Goal: Task Accomplishment & Management: Manage account settings

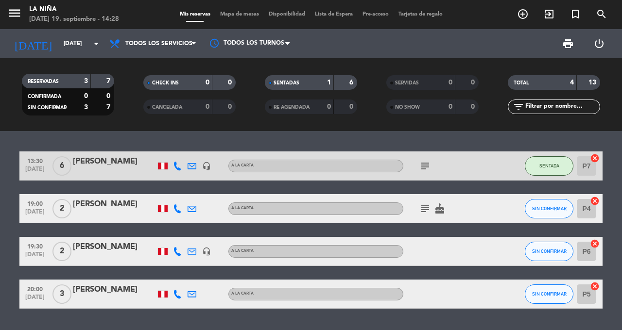
scroll to position [2, 0]
click at [179, 206] on icon at bounding box center [177, 208] width 9 height 9
click at [108, 164] on div "[PERSON_NAME]" at bounding box center [114, 161] width 83 height 13
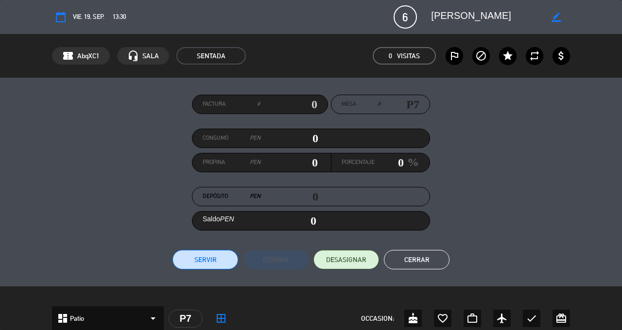
click at [425, 259] on button "Cerrar" at bounding box center [417, 259] width 66 height 19
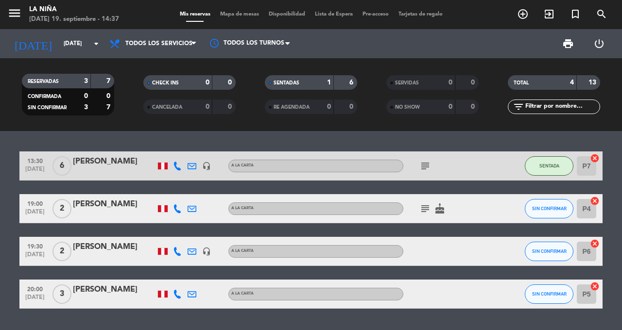
click at [179, 250] on icon at bounding box center [177, 251] width 9 height 9
click at [180, 206] on icon at bounding box center [177, 208] width 9 height 9
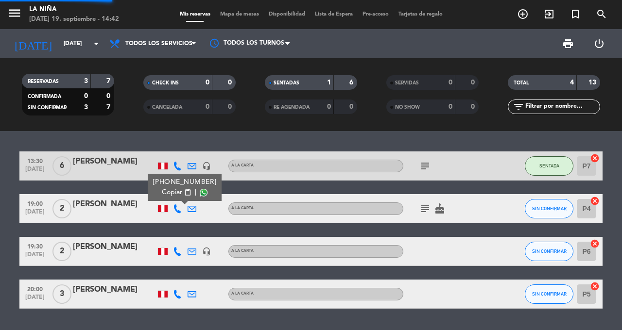
scroll to position [0, 0]
click at [180, 296] on icon at bounding box center [177, 294] width 9 height 9
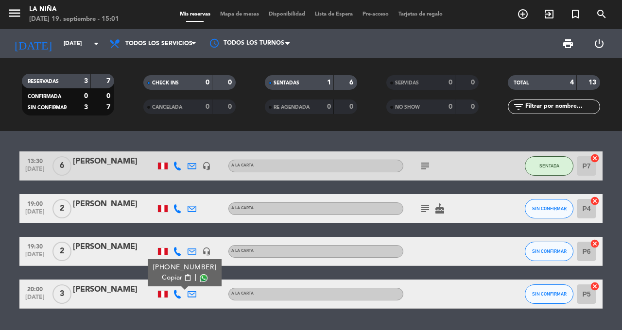
click at [25, 76] on div "RESERVADAS" at bounding box center [46, 81] width 45 height 11
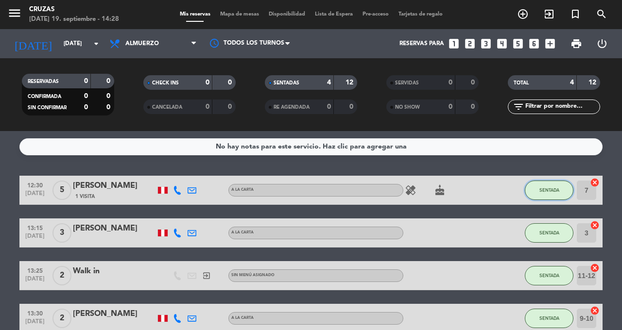
click at [545, 189] on span "SENTADA" at bounding box center [549, 189] width 20 height 5
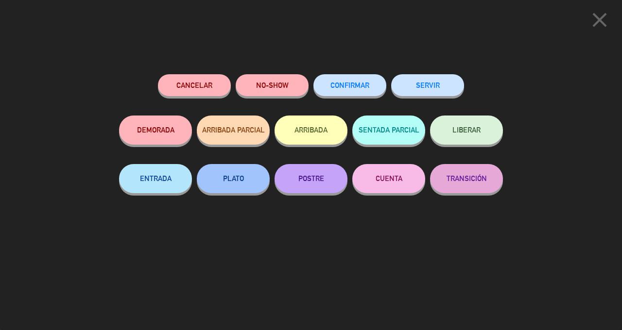
click at [423, 92] on button "SERVIR" at bounding box center [427, 85] width 73 height 22
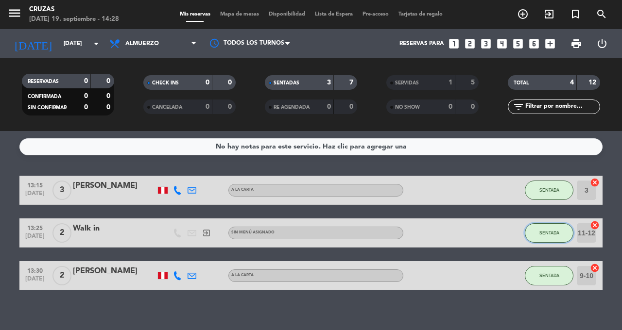
click at [545, 232] on span "SENTADA" at bounding box center [549, 232] width 20 height 5
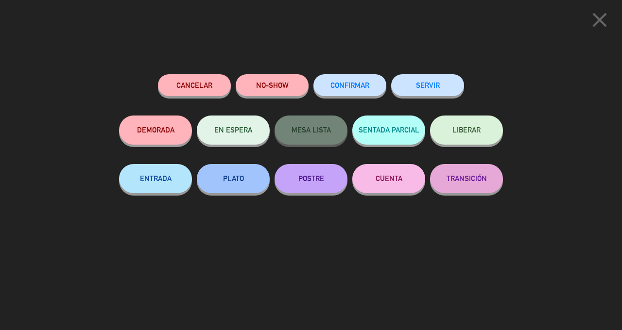
click at [426, 92] on button "SERVIR" at bounding box center [427, 85] width 73 height 22
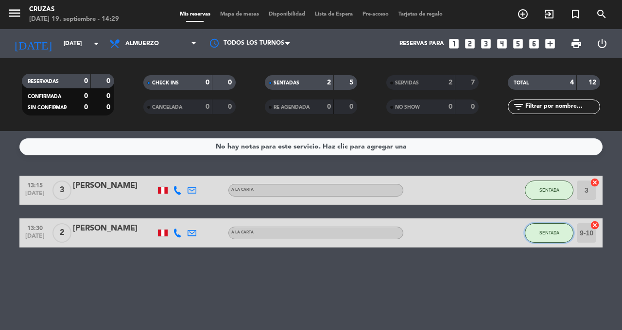
click at [549, 235] on span "SENTADA" at bounding box center [549, 232] width 20 height 5
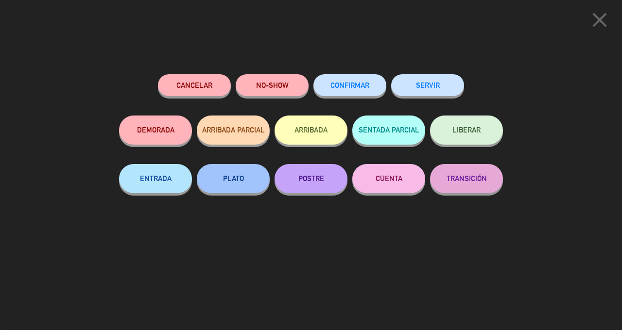
click at [428, 89] on button "SERVIR" at bounding box center [427, 85] width 73 height 22
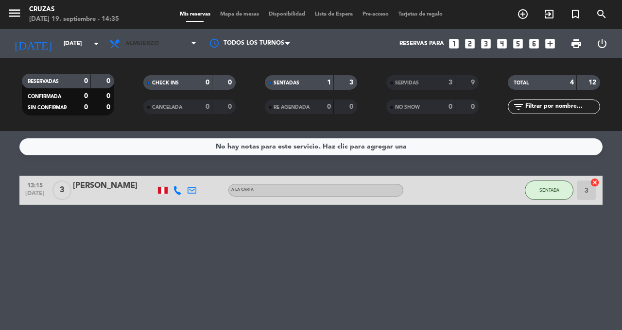
click at [171, 43] on span "Almuerzo" at bounding box center [152, 43] width 97 height 21
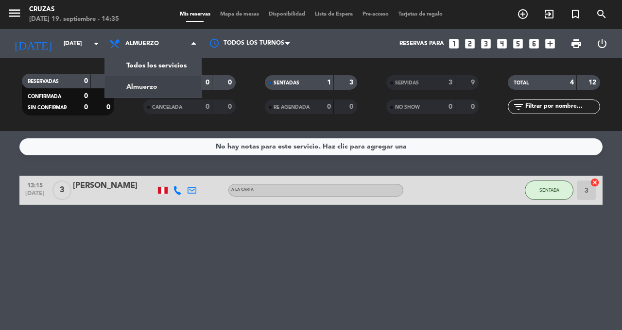
click at [165, 63] on div "menu Cruzas [DATE] 19. septiembre - 14:35 Mis reservas Mapa de mesas Disponibil…" at bounding box center [311, 65] width 622 height 131
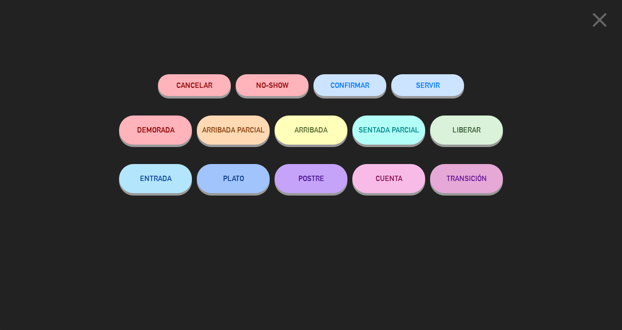
click at [59, 265] on div "close Cancelar NO-SHOW CONFIRMAR SERVIR DEMORADA ARRIBADA PARCIAL ARRIBADA SENT…" at bounding box center [311, 165] width 622 height 330
click at [592, 24] on icon "close" at bounding box center [599, 20] width 24 height 24
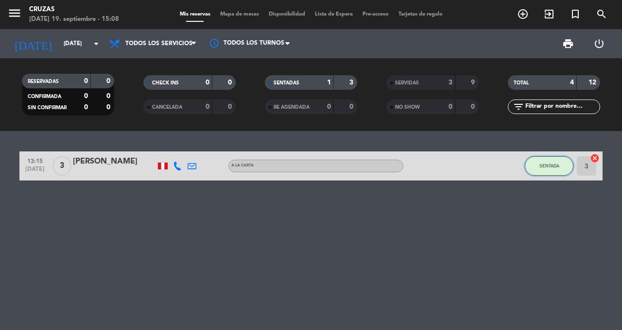
click at [547, 166] on span "SENTADA" at bounding box center [549, 165] width 20 height 5
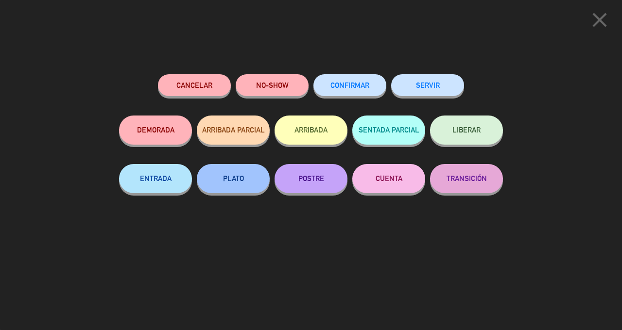
click at [442, 80] on button "SERVIR" at bounding box center [427, 85] width 73 height 22
